Goal: Transaction & Acquisition: Purchase product/service

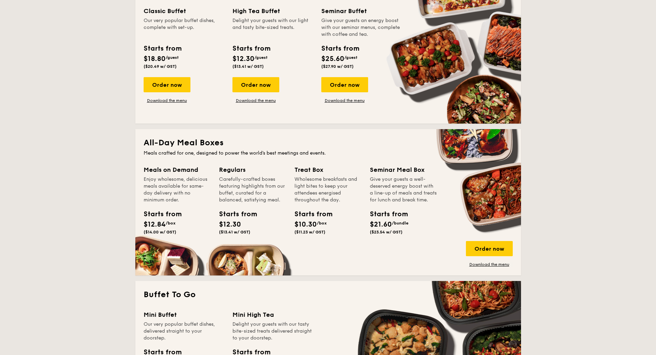
scroll to position [333, 0]
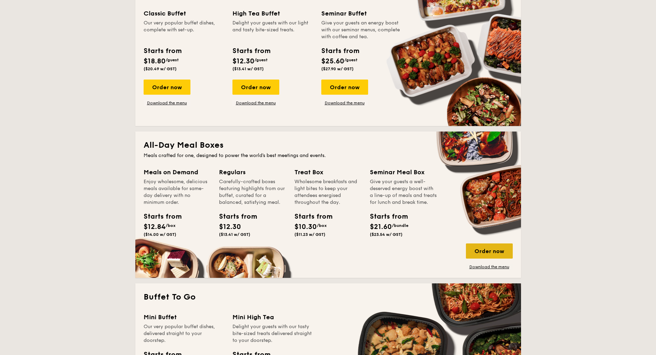
click at [485, 249] on div "Order now" at bounding box center [489, 251] width 47 height 15
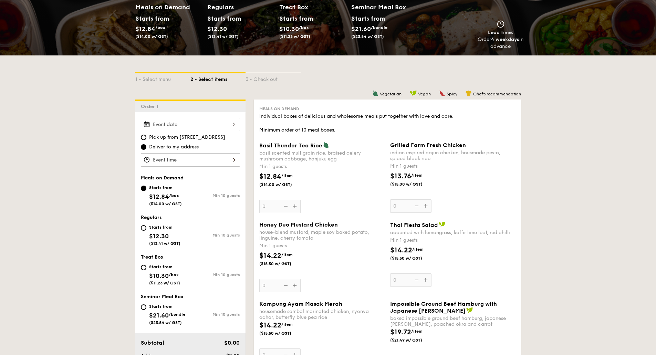
scroll to position [105, 0]
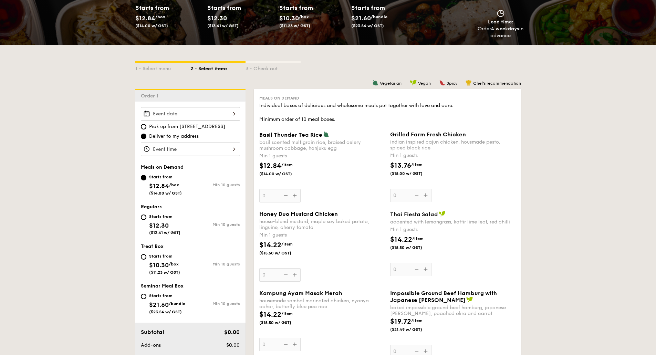
click at [201, 117] on div at bounding box center [190, 113] width 99 height 13
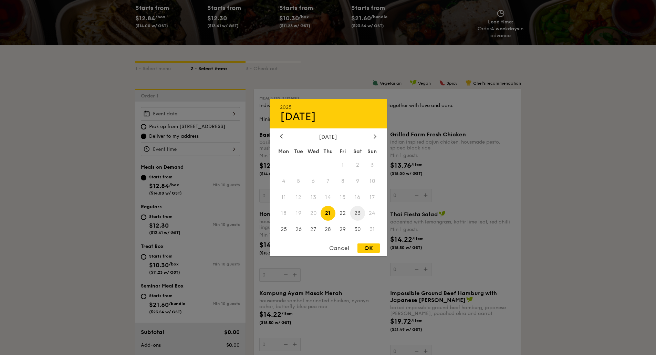
click at [362, 214] on span "23" at bounding box center [357, 213] width 15 height 15
click at [369, 246] on div "OK" at bounding box center [369, 248] width 22 height 9
type input "[DATE]"
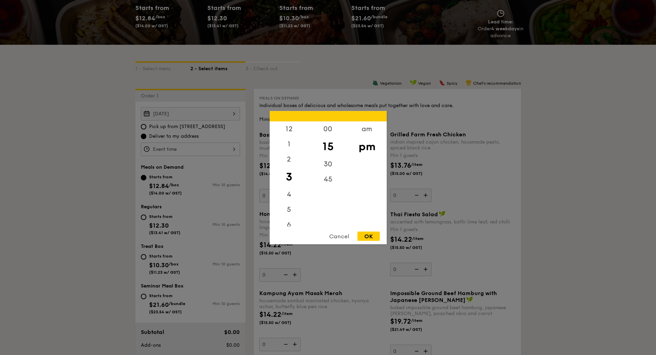
click at [172, 149] on div "12 1 2 3 4 5 6 7 8 9 10 11 00 15 30 45 am pm Cancel OK" at bounding box center [190, 149] width 99 height 13
click at [291, 171] on div "7" at bounding box center [289, 169] width 39 height 20
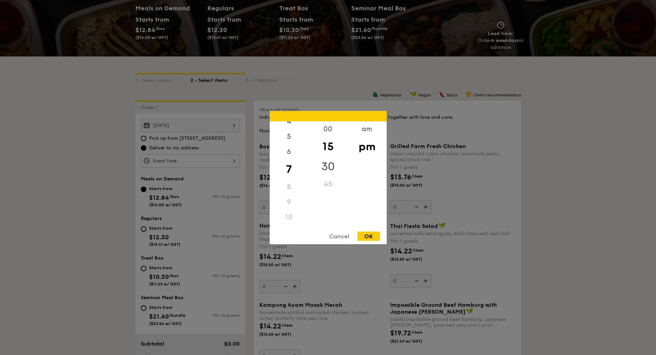
click at [329, 164] on div "30" at bounding box center [328, 166] width 39 height 20
click at [365, 237] on div "OK" at bounding box center [369, 236] width 22 height 9
type input "7:30PM"
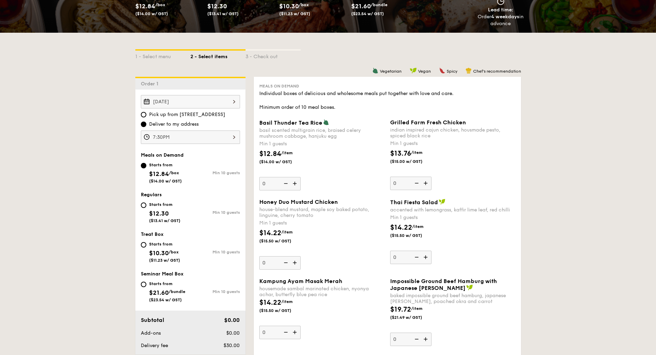
scroll to position [118, 0]
click at [214, 103] on div "[DATE] 2025 Aug [DATE] Tue Wed Thu Fri Sat Sun 1 2 3 4 5 6 7 8 9 10 11 12 13 14…" at bounding box center [190, 101] width 99 height 13
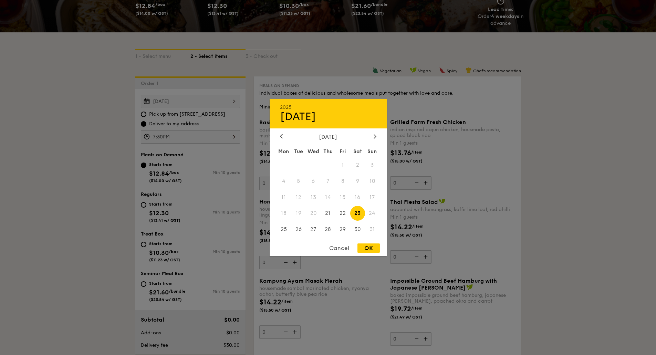
click at [140, 147] on div at bounding box center [328, 177] width 656 height 355
click at [228, 102] on div "[DATE] 2025 Aug [DATE] Tue Wed Thu Fri Sat Sun 1 2 3 4 5 6 7 8 9 10 11 12 13 14…" at bounding box center [190, 101] width 99 height 13
click at [138, 164] on div at bounding box center [328, 177] width 656 height 355
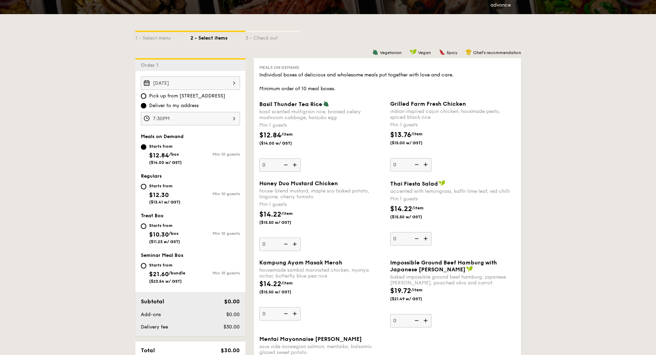
scroll to position [136, 0]
click at [145, 228] on input "Starts from $10.30 /box ($11.23 w/ GST) Min 10 guests" at bounding box center [144, 226] width 6 height 6
radio input "true"
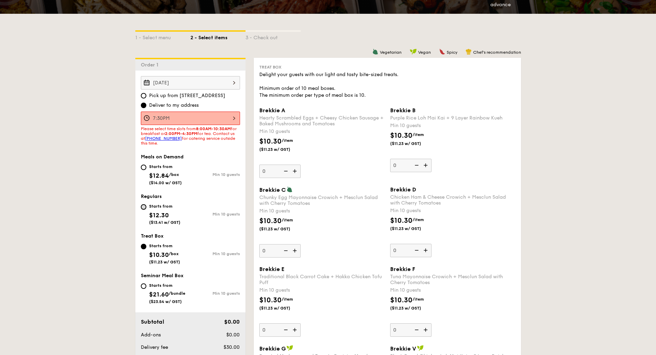
click at [145, 205] on input "Starts from $12.30 ($13.41 w/ GST) Min 10 guests" at bounding box center [144, 207] width 6 height 6
radio input "true"
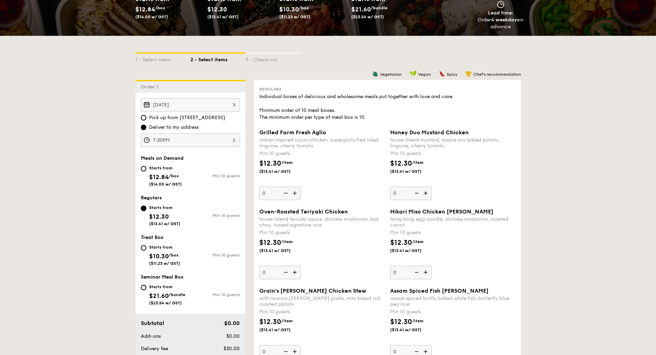
scroll to position [115, 0]
click at [143, 170] on input "Starts from $12.84 /box ($14.00 w/ GST) Min 10 guests" at bounding box center [144, 169] width 6 height 6
radio input "true"
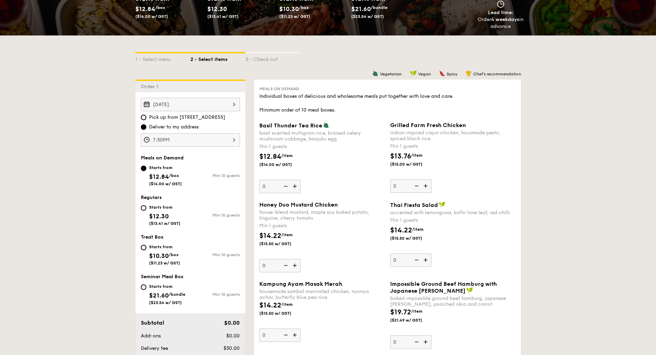
click at [144, 203] on div "Starts from $12.30 ($13.41 w/ GST)" at bounding box center [166, 214] width 50 height 23
click at [144, 205] on input "Starts from $12.30 ($13.41 w/ GST) Min 10 guests" at bounding box center [144, 208] width 6 height 6
radio input "true"
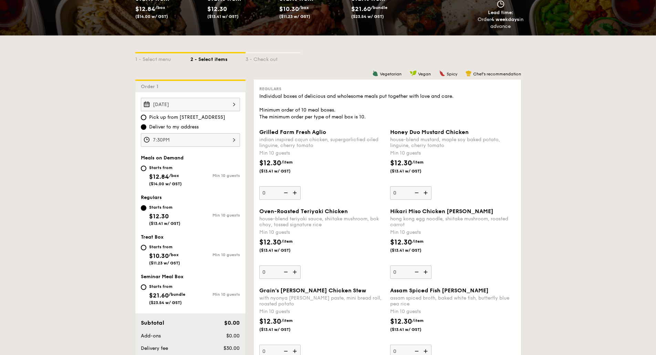
scroll to position [124, 0]
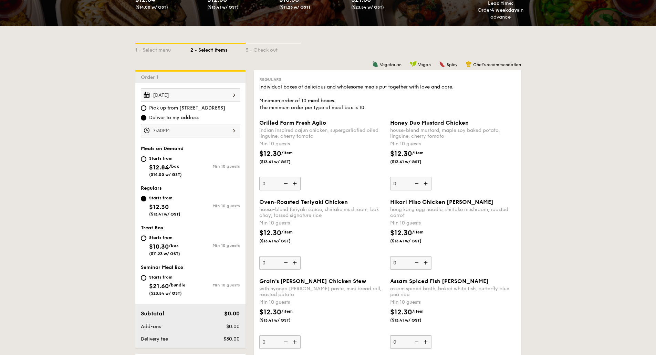
click at [144, 281] on div "Starts from $21.60 /bundle ($23.54 w/ GST)" at bounding box center [166, 284] width 50 height 23
click at [144, 281] on input "Starts from $21.60 /bundle ($23.54 w/ GST) Min 10 guests" at bounding box center [144, 278] width 6 height 6
radio input "true"
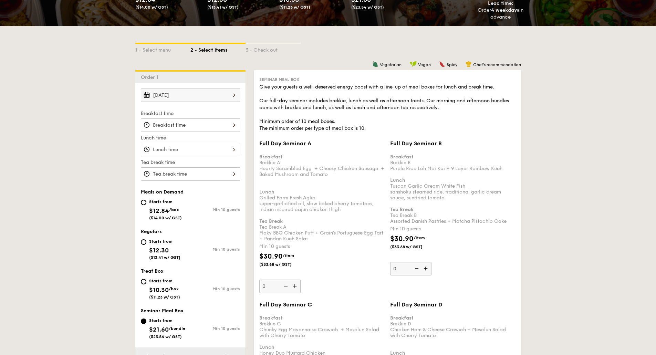
click at [149, 201] on div "Starts from" at bounding box center [165, 202] width 33 height 6
click at [146, 201] on input "Starts from $12.84 /box ($14.00 w/ GST) Min 10 guests" at bounding box center [144, 203] width 6 height 6
radio input "true"
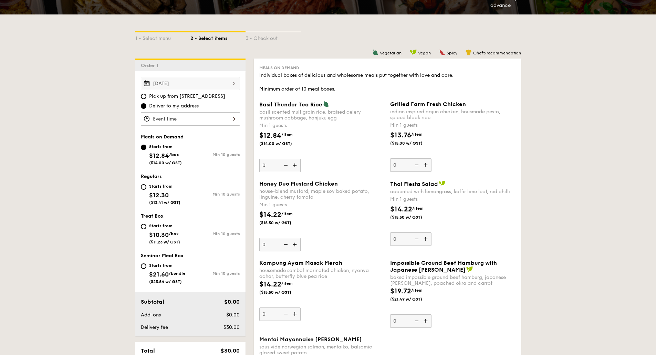
scroll to position [151, 0]
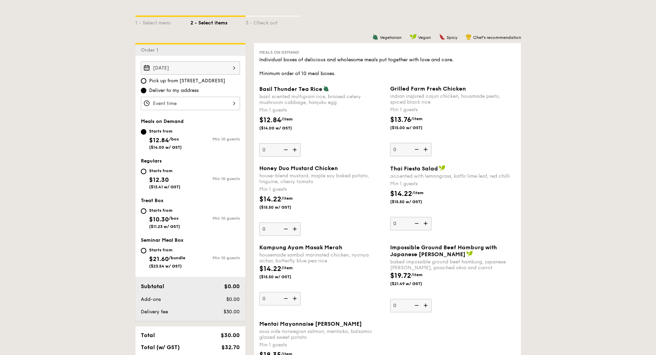
click at [431, 148] on img at bounding box center [426, 149] width 10 height 13
click at [431, 148] on input "0" at bounding box center [410, 149] width 41 height 13
type input "1"
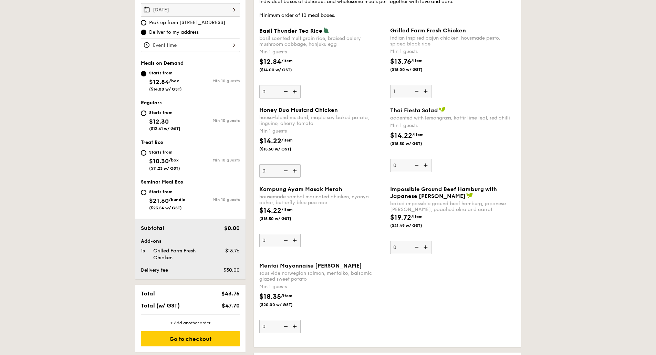
click at [298, 173] on img at bounding box center [295, 170] width 10 height 13
click at [298, 173] on input "0" at bounding box center [279, 170] width 41 height 13
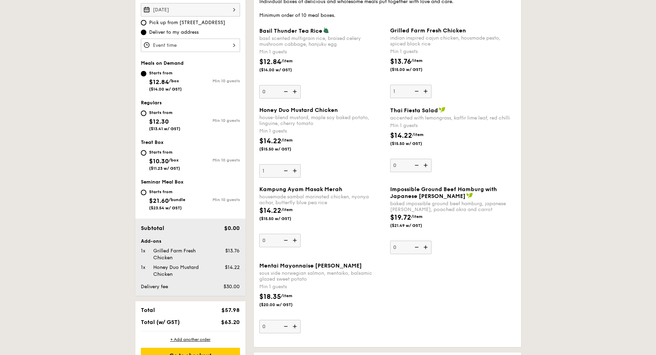
click at [283, 174] on img at bounding box center [285, 170] width 10 height 13
click at [283, 174] on input "1" at bounding box center [279, 170] width 41 height 13
type input "0"
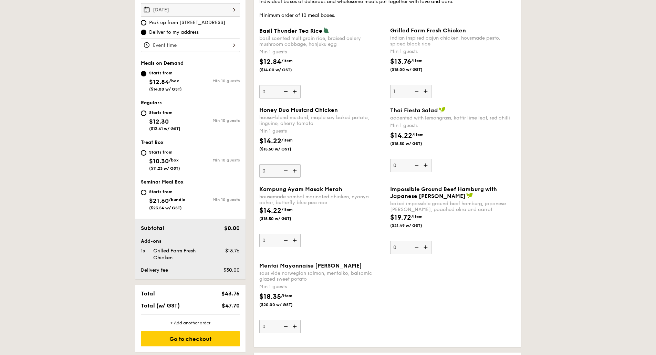
click at [416, 93] on img at bounding box center [416, 91] width 10 height 13
click at [416, 93] on input "1" at bounding box center [410, 91] width 41 height 13
type input "0"
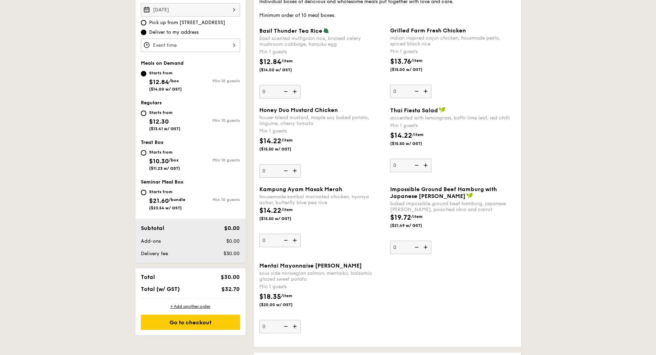
scroll to position [89, 0]
